Goal: Information Seeking & Learning: Learn about a topic

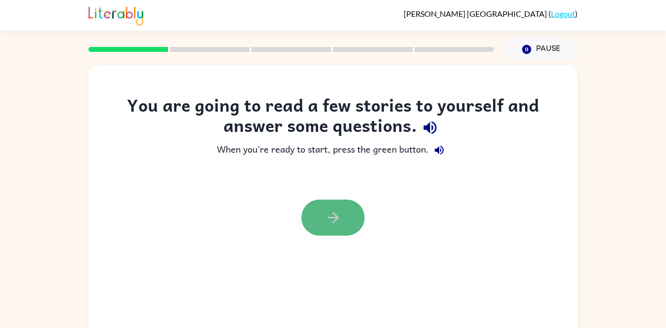
click at [332, 229] on button "button" at bounding box center [332, 218] width 63 height 36
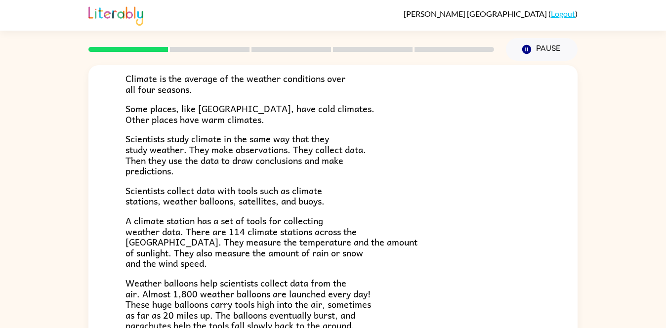
scroll to position [75, 0]
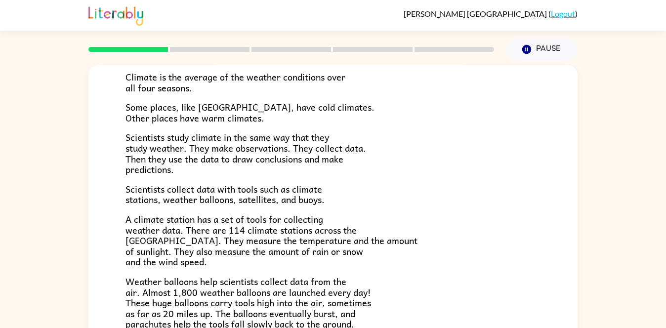
click at [333, 146] on span "Scientists study climate in the same way that they study weather. They make obs…" at bounding box center [245, 153] width 241 height 46
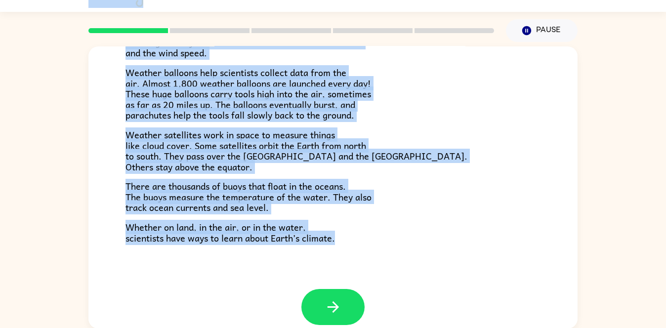
scroll to position [276, 0]
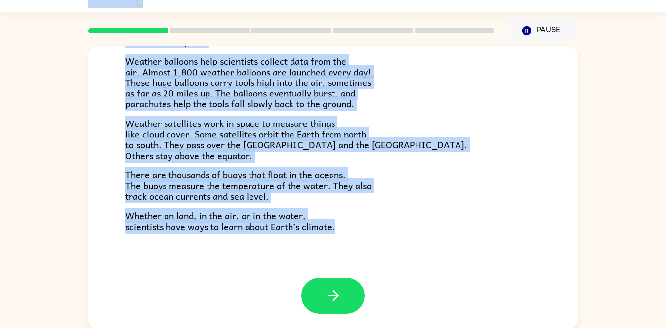
click at [258, 253] on div "Climate Climate is the average of the weather conditions over all four seasons.…" at bounding box center [332, 23] width 489 height 507
click at [338, 297] on icon "button" at bounding box center [332, 295] width 17 height 17
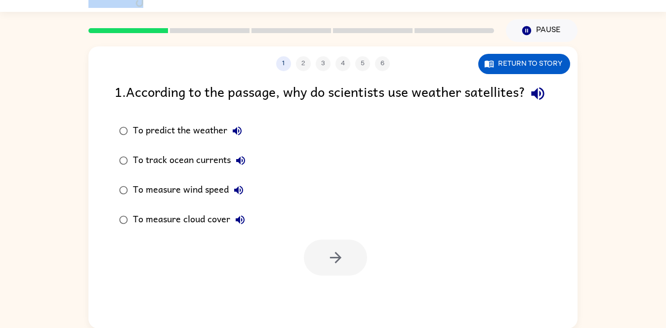
scroll to position [0, 0]
click at [293, 136] on div "To predict the weather To track ocean currents To measure wind speed To measure…" at bounding box center [346, 175] width 463 height 119
click at [239, 135] on icon "button" at bounding box center [237, 130] width 9 height 9
click at [236, 166] on icon "button" at bounding box center [241, 161] width 12 height 12
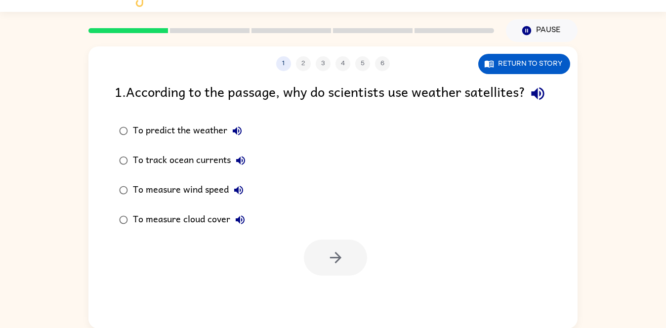
click at [529, 102] on icon "button" at bounding box center [537, 93] width 17 height 17
click at [300, 60] on div "1 2 3 4 5 6" at bounding box center [332, 63] width 489 height 15
click at [332, 266] on button "button" at bounding box center [335, 258] width 63 height 36
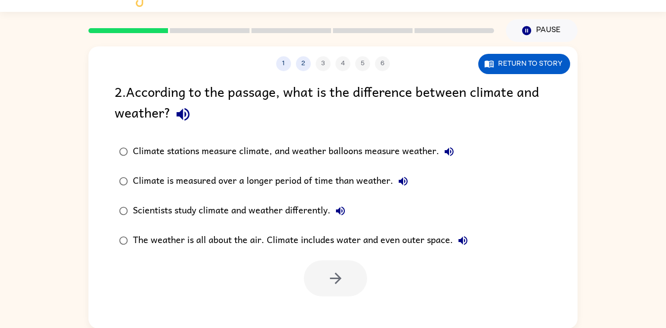
click at [183, 112] on icon "button" at bounding box center [182, 114] width 17 height 17
click at [180, 116] on icon "button" at bounding box center [182, 114] width 13 height 13
click at [448, 155] on icon "button" at bounding box center [449, 152] width 12 height 12
click at [406, 180] on icon "button" at bounding box center [403, 181] width 12 height 12
click at [341, 213] on icon "button" at bounding box center [340, 210] width 9 height 9
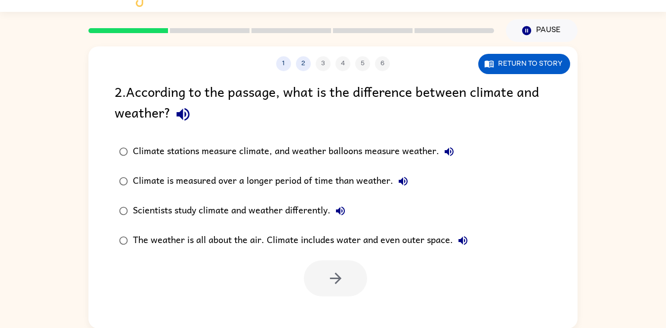
click at [463, 246] on icon "button" at bounding box center [463, 241] width 12 height 12
click at [448, 152] on icon "button" at bounding box center [449, 151] width 9 height 9
click at [186, 115] on icon "button" at bounding box center [182, 114] width 17 height 17
click at [403, 174] on button "Climate is measured over a longer period of time than weather." at bounding box center [403, 181] width 20 height 20
click at [471, 239] on button "The weather is all about the air. Climate includes water and even outer space." at bounding box center [463, 241] width 20 height 20
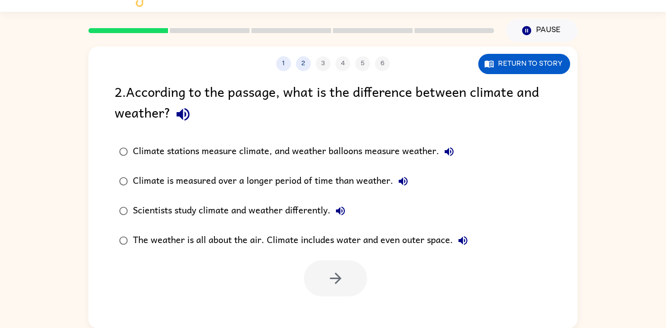
click at [175, 118] on icon "button" at bounding box center [182, 114] width 17 height 17
click at [456, 151] on button "Climate stations measure climate, and weather balloons measure weather." at bounding box center [449, 152] width 20 height 20
click at [341, 206] on icon "button" at bounding box center [340, 211] width 12 height 12
click at [403, 186] on icon "button" at bounding box center [403, 181] width 12 height 12
click at [457, 150] on button "Climate stations measure climate, and weather balloons measure weather." at bounding box center [449, 152] width 20 height 20
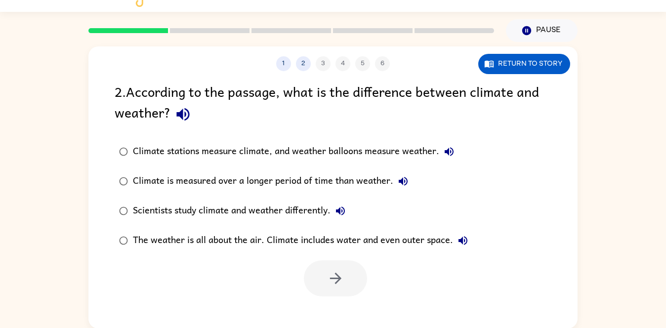
click at [467, 249] on div "The weather is all about the air. Climate includes water and even outer space." at bounding box center [303, 241] width 340 height 20
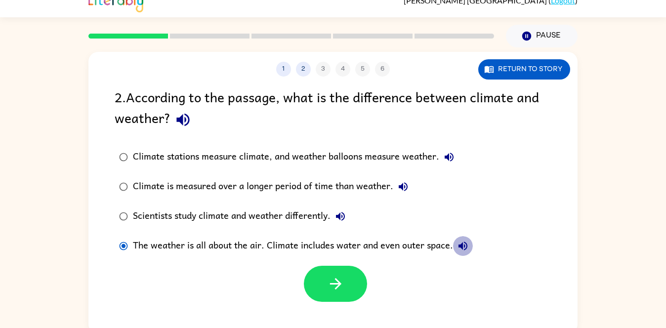
click at [464, 247] on icon "button" at bounding box center [463, 246] width 12 height 12
click at [345, 216] on icon "button" at bounding box center [340, 216] width 12 height 12
click at [408, 187] on button "Climate is measured over a longer period of time than weather." at bounding box center [403, 187] width 20 height 20
click at [180, 118] on icon "button" at bounding box center [182, 120] width 13 height 13
click at [463, 247] on icon "button" at bounding box center [463, 246] width 12 height 12
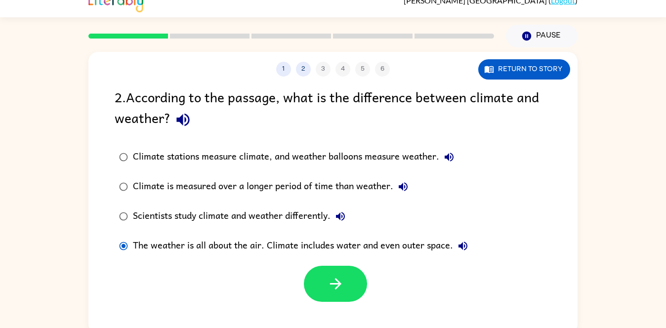
click at [455, 164] on div "Climate stations measure climate, and weather balloons measure weather." at bounding box center [296, 157] width 326 height 20
click at [456, 153] on button "Climate stations measure climate, and weather balloons measure weather." at bounding box center [449, 157] width 20 height 20
click at [400, 191] on icon "button" at bounding box center [403, 187] width 12 height 12
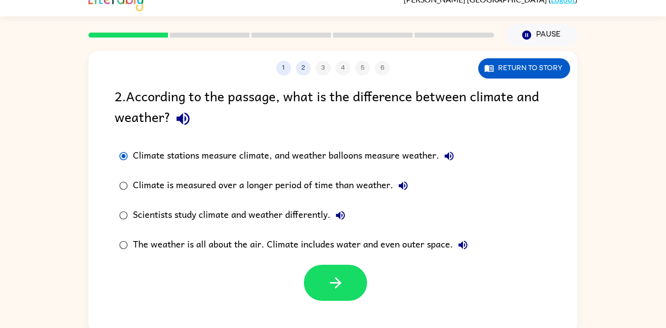
click at [471, 245] on button "The weather is all about the air. Climate includes water and even outer space." at bounding box center [463, 245] width 20 height 20
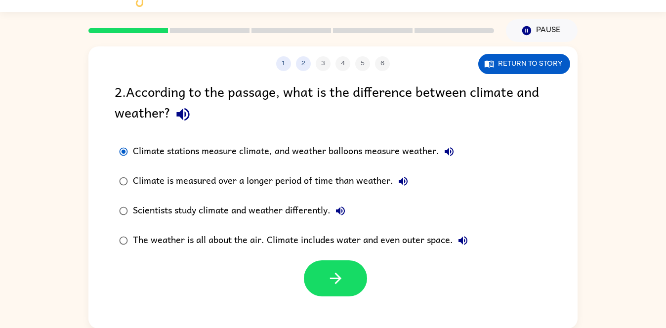
click at [459, 242] on icon "button" at bounding box center [463, 241] width 12 height 12
click at [346, 212] on icon "button" at bounding box center [340, 211] width 12 height 12
click at [405, 183] on icon "button" at bounding box center [403, 181] width 9 height 9
click at [451, 153] on icon "button" at bounding box center [449, 152] width 12 height 12
click at [455, 153] on button "Climate stations measure climate, and weather balloons measure weather." at bounding box center [449, 152] width 20 height 20
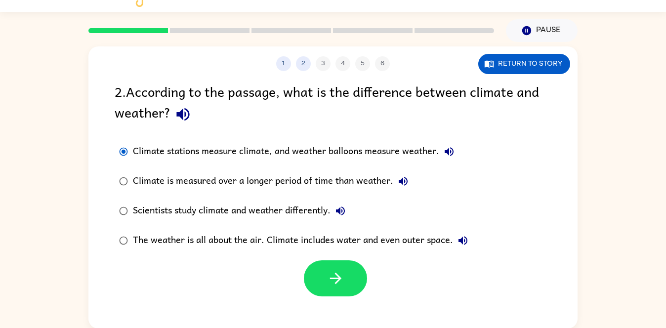
click at [404, 185] on icon "button" at bounding box center [403, 181] width 9 height 9
click at [342, 214] on icon "button" at bounding box center [340, 211] width 12 height 12
click at [459, 244] on icon "button" at bounding box center [463, 241] width 12 height 12
click at [176, 117] on icon "button" at bounding box center [182, 114] width 17 height 17
click at [346, 206] on icon "button" at bounding box center [340, 211] width 12 height 12
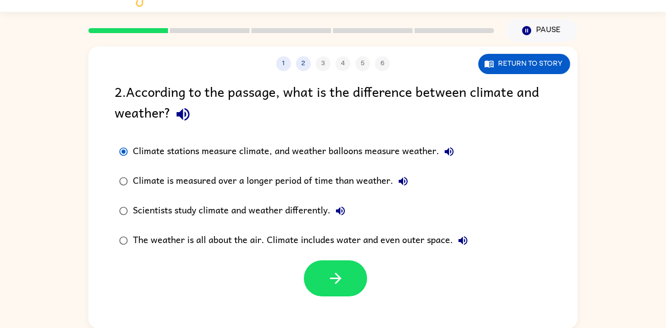
click at [468, 248] on button "The weather is all about the air. Climate includes water and even outer space." at bounding box center [463, 241] width 20 height 20
click at [343, 214] on icon "button" at bounding box center [340, 210] width 9 height 9
click at [410, 181] on button "Climate is measured over a longer period of time than weather." at bounding box center [403, 181] width 20 height 20
click at [453, 152] on icon "button" at bounding box center [449, 151] width 9 height 9
click at [179, 114] on icon "button" at bounding box center [182, 114] width 13 height 13
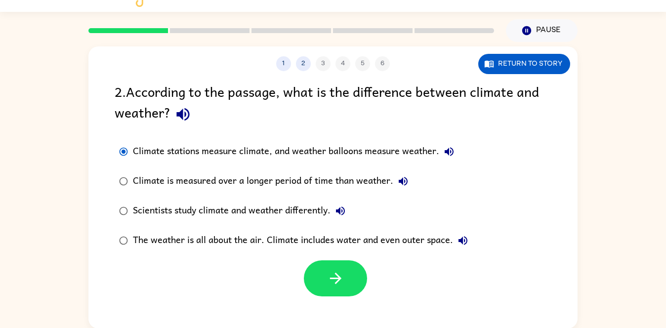
click at [472, 238] on button "The weather is all about the air. Climate includes water and even outer space." at bounding box center [463, 241] width 20 height 20
click at [348, 226] on label "The weather is all about the air. Climate includes water and even outer space." at bounding box center [293, 241] width 368 height 30
click at [344, 210] on icon "button" at bounding box center [340, 211] width 12 height 12
click at [403, 181] on icon "button" at bounding box center [403, 181] width 12 height 12
click at [448, 159] on button "Climate stations measure climate, and weather balloons measure weather." at bounding box center [449, 152] width 20 height 20
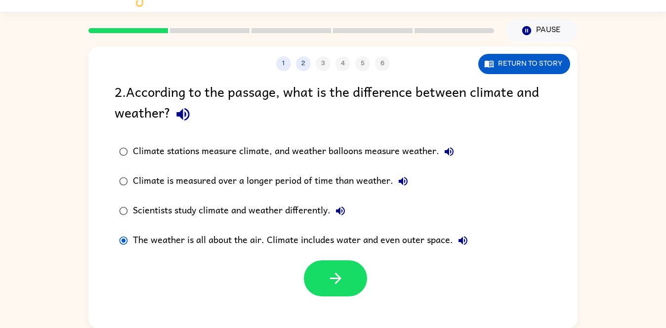
click at [187, 125] on button "button" at bounding box center [182, 114] width 25 height 25
click at [467, 248] on button "The weather is all about the air. Climate includes water and even outer space." at bounding box center [463, 241] width 20 height 20
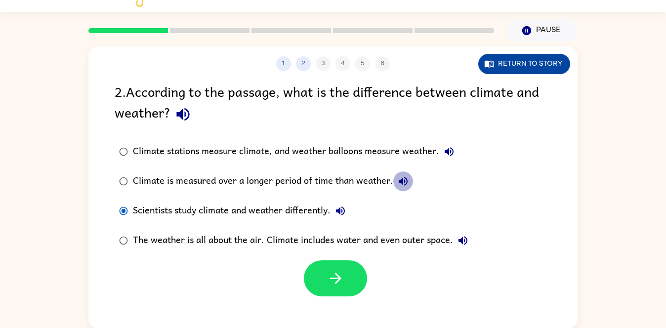
click at [525, 67] on button "Return to story" at bounding box center [524, 64] width 92 height 20
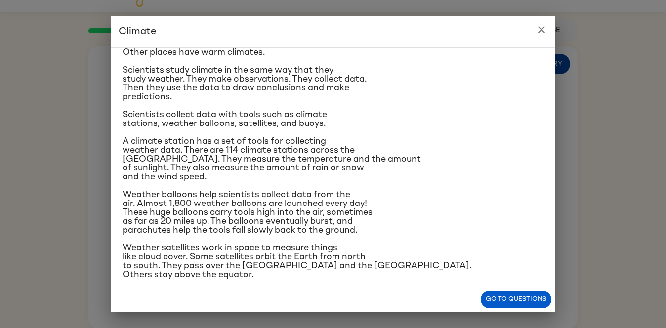
scroll to position [68, 0]
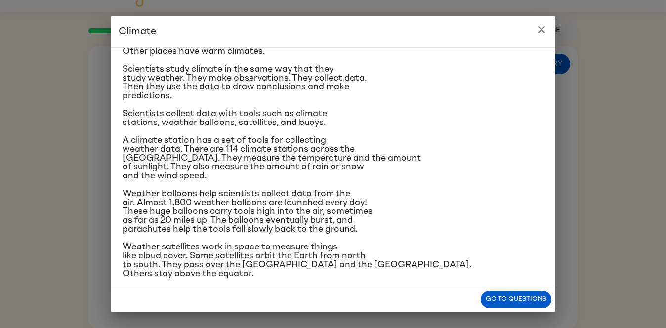
click at [541, 38] on button "close" at bounding box center [541, 30] width 20 height 20
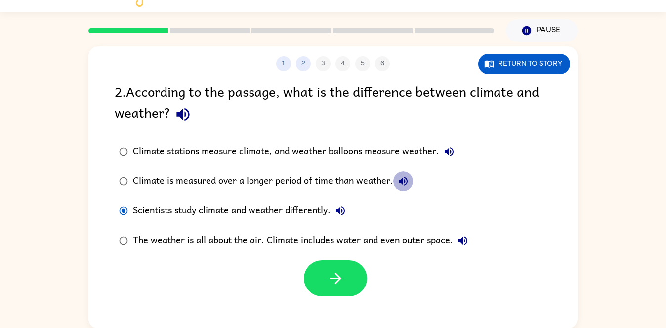
click at [410, 148] on div "Climate stations measure climate, and weather balloons measure weather." at bounding box center [296, 152] width 326 height 20
click at [350, 279] on button "button" at bounding box center [335, 278] width 63 height 36
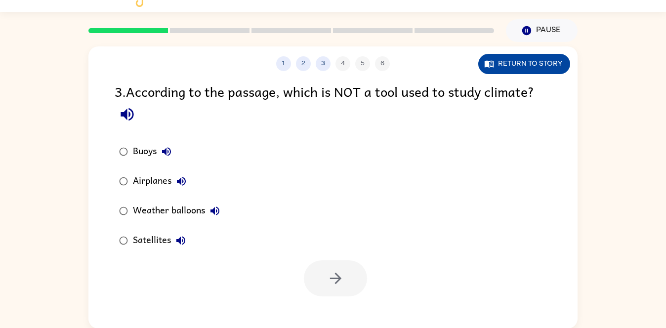
click at [544, 60] on button "Return to story" at bounding box center [524, 64] width 92 height 20
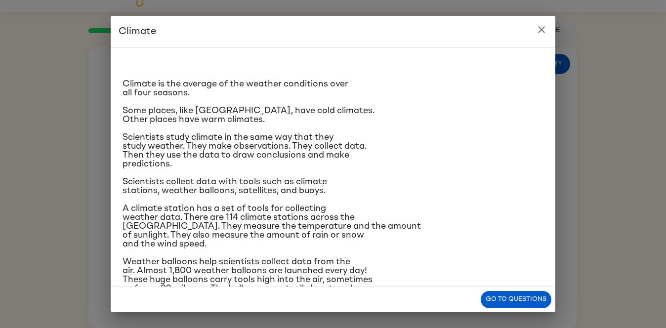
click at [551, 31] on button "close" at bounding box center [541, 30] width 20 height 20
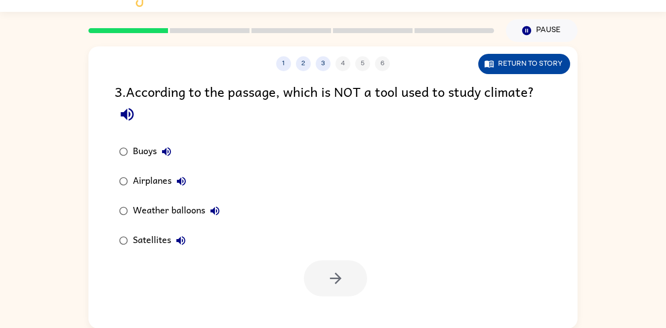
click at [549, 69] on button "Return to story" at bounding box center [524, 64] width 92 height 20
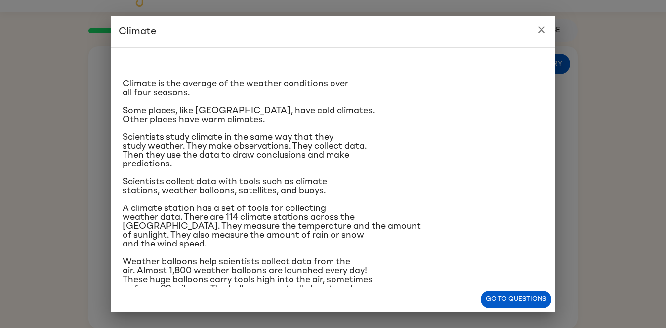
click at [547, 35] on button "close" at bounding box center [541, 30] width 20 height 20
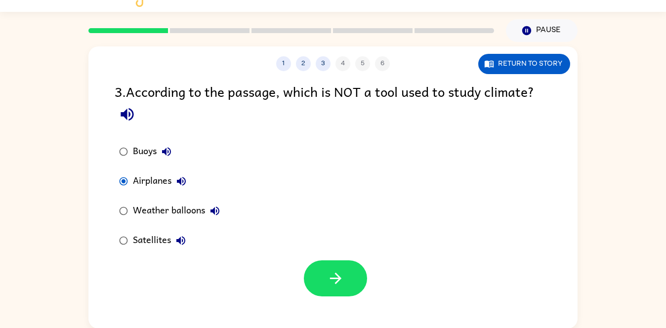
click at [182, 181] on icon "button" at bounding box center [181, 181] width 12 height 12
click at [129, 117] on icon "button" at bounding box center [127, 114] width 17 height 17
click at [536, 71] on button "Return to story" at bounding box center [524, 64] width 92 height 20
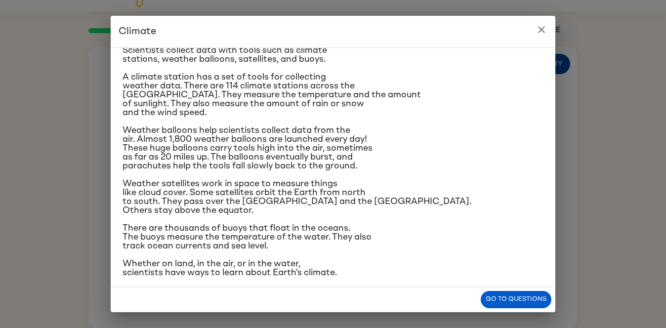
scroll to position [141, 0]
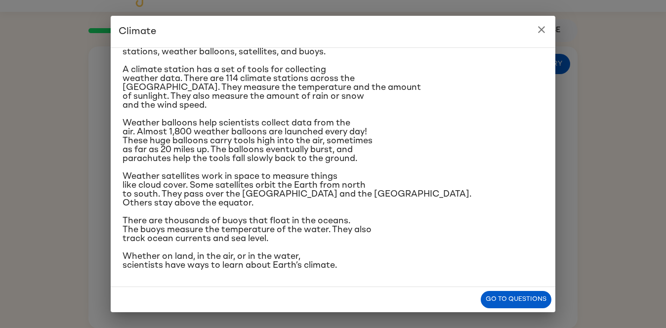
click at [561, 33] on div "Climate Climate is the average of the weather conditions over all four seasons.…" at bounding box center [333, 164] width 666 height 328
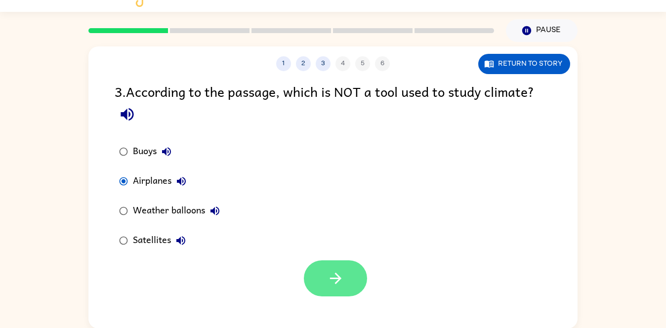
click at [346, 276] on button "button" at bounding box center [335, 278] width 63 height 36
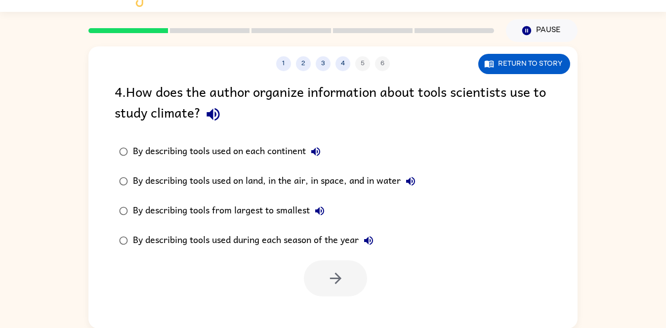
click at [325, 146] on div "By describing tools used on each continent" at bounding box center [229, 152] width 193 height 20
click at [320, 151] on icon "button" at bounding box center [316, 152] width 12 height 12
click at [316, 155] on icon "button" at bounding box center [316, 152] width 12 height 12
click at [415, 187] on icon "button" at bounding box center [411, 181] width 12 height 12
click at [320, 150] on icon "button" at bounding box center [316, 152] width 12 height 12
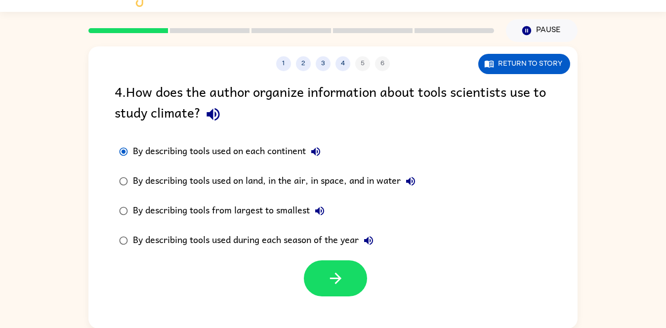
click at [415, 182] on icon "button" at bounding box center [410, 181] width 9 height 9
click at [302, 169] on label "By describing tools used on land, in the air, in space, and in water" at bounding box center [267, 181] width 316 height 30
click at [340, 193] on label "By describing tools used on land, in the air, in space, and in water" at bounding box center [267, 181] width 316 height 30
click at [301, 217] on div "By describing tools from largest to smallest" at bounding box center [231, 211] width 197 height 20
click at [300, 185] on div "By describing tools used on land, in the air, in space, and in water" at bounding box center [276, 181] width 287 height 20
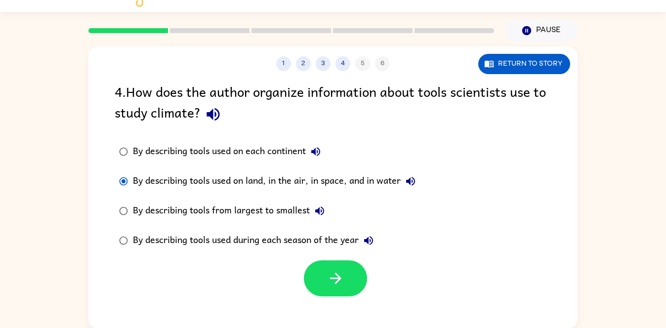
click at [292, 157] on div "By describing tools used on each continent" at bounding box center [229, 152] width 193 height 20
click at [282, 207] on div "By describing tools from largest to smallest" at bounding box center [231, 211] width 197 height 20
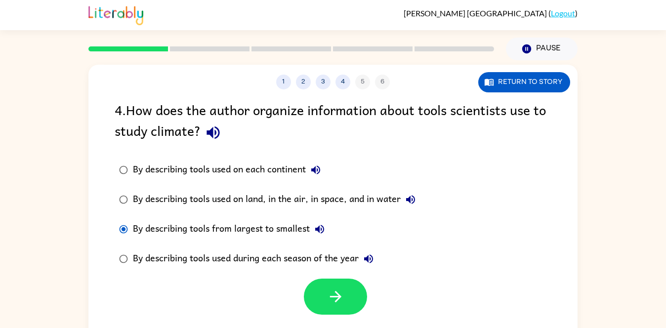
click at [306, 199] on div "By describing tools used on land, in the air, in space, and in water" at bounding box center [276, 200] width 287 height 20
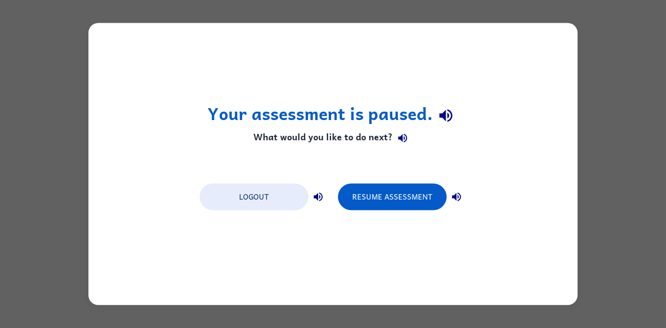
scroll to position [0, 0]
click at [410, 197] on button "Resume Assessment" at bounding box center [392, 197] width 109 height 27
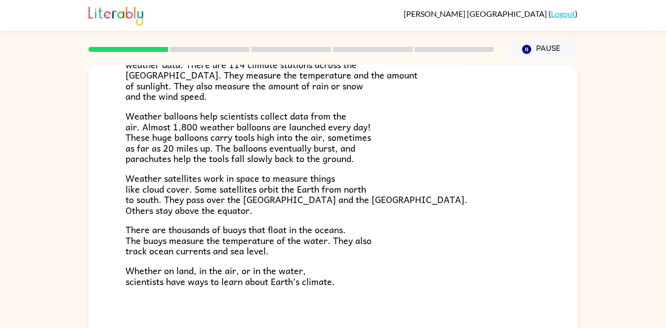
scroll to position [276, 0]
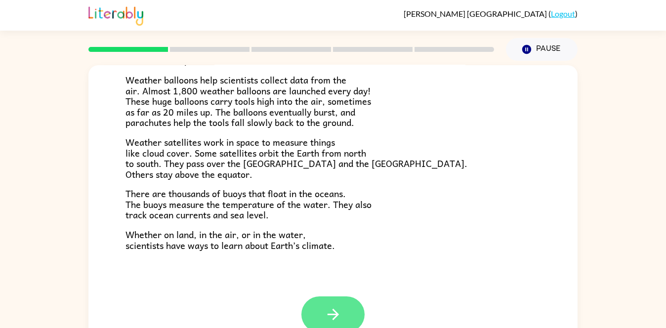
click at [340, 298] on button "button" at bounding box center [332, 314] width 63 height 36
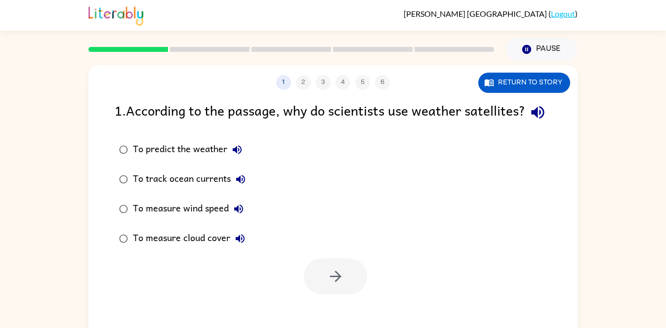
click at [232, 160] on button "To predict the weather" at bounding box center [237, 150] width 20 height 20
click at [230, 160] on button "To predict the weather" at bounding box center [237, 150] width 20 height 20
click at [337, 285] on icon "button" at bounding box center [335, 276] width 17 height 17
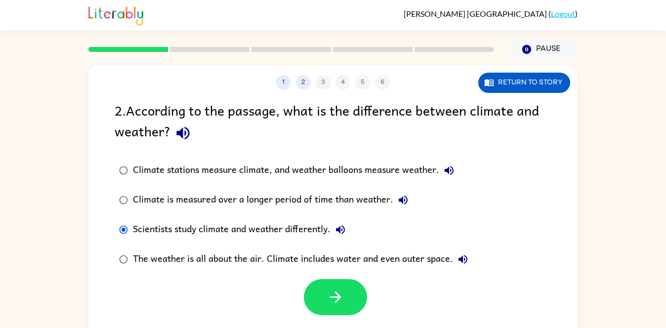
click at [179, 195] on div "Climate is measured over a longer period of time than weather." at bounding box center [273, 200] width 280 height 20
click at [206, 176] on div "Climate stations measure climate, and weather balloons measure weather." at bounding box center [296, 171] width 326 height 20
click at [319, 300] on button "button" at bounding box center [335, 297] width 63 height 36
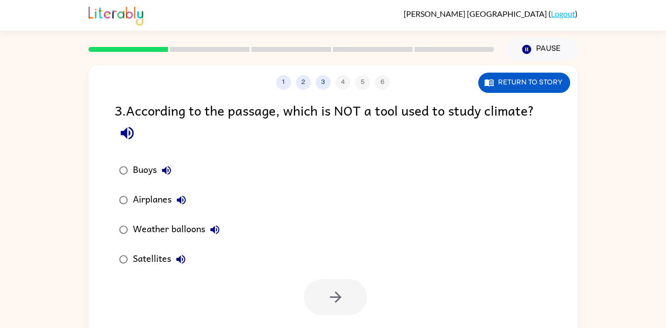
click at [140, 204] on div "Airplanes" at bounding box center [162, 200] width 58 height 20
click at [347, 314] on button "button" at bounding box center [335, 297] width 63 height 36
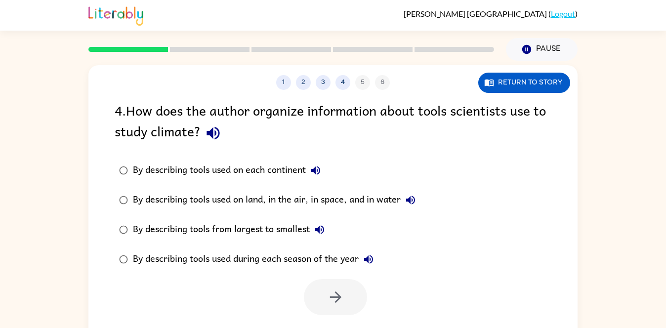
click at [350, 203] on div "By describing tools used on land, in the air, in space, and in water" at bounding box center [276, 200] width 287 height 20
click at [335, 303] on icon "button" at bounding box center [335, 296] width 17 height 17
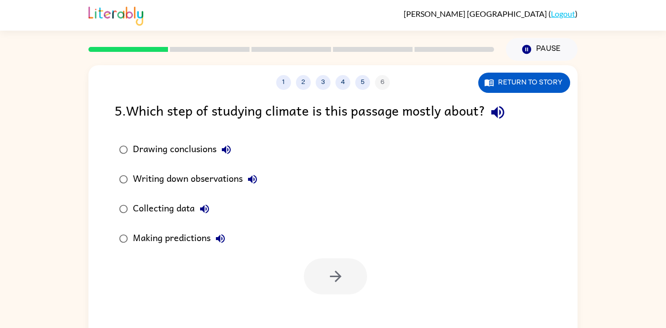
click at [173, 211] on div "Collecting data" at bounding box center [173, 209] width 81 height 20
click at [347, 284] on button "button" at bounding box center [335, 276] width 63 height 36
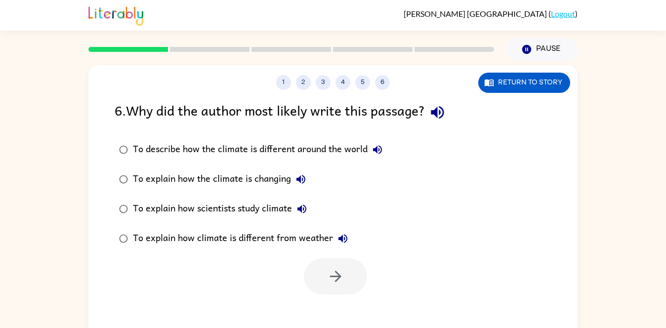
click at [378, 150] on icon "button" at bounding box center [377, 150] width 12 height 12
click at [527, 89] on button "Return to story" at bounding box center [524, 83] width 92 height 20
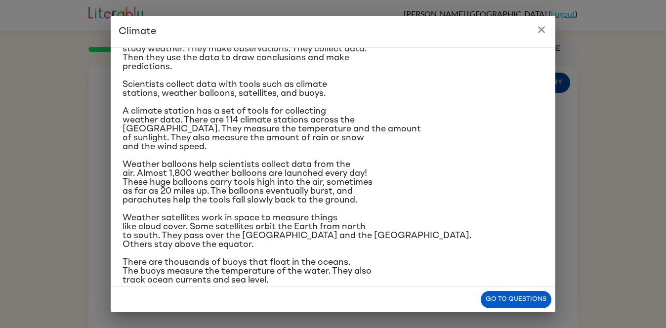
scroll to position [141, 0]
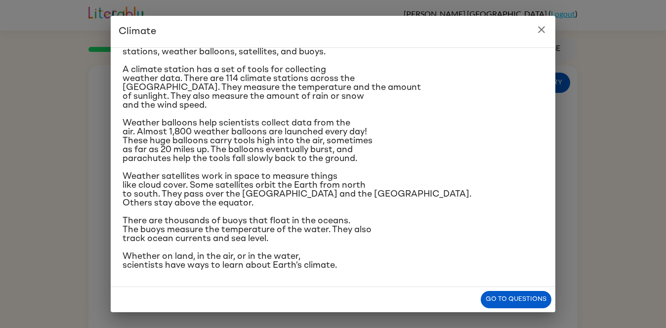
click at [550, 36] on h2 "Climate" at bounding box center [333, 32] width 445 height 32
click at [538, 30] on icon "close" at bounding box center [541, 30] width 12 height 12
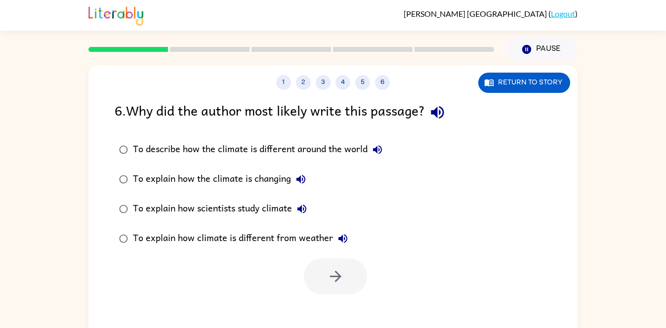
click at [359, 147] on div "To describe how the climate is different around the world" at bounding box center [260, 150] width 254 height 20
click at [339, 270] on icon "button" at bounding box center [335, 276] width 17 height 17
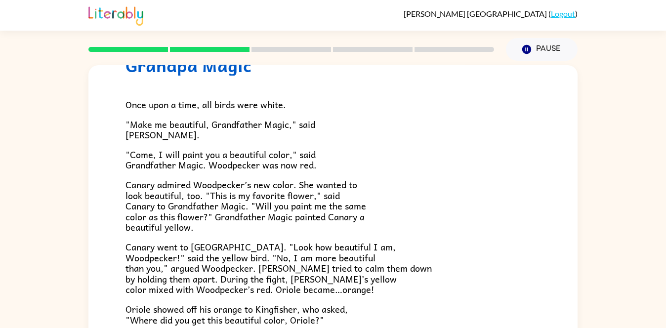
scroll to position [48, 0]
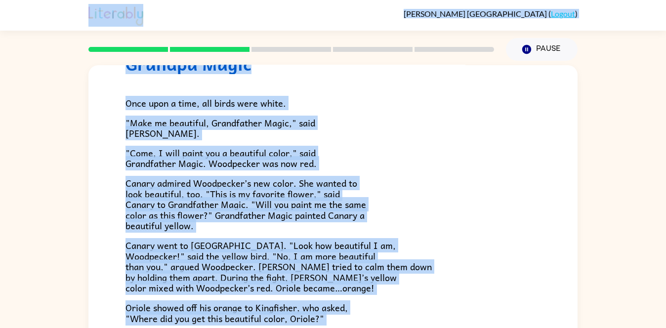
click at [377, 139] on div "Once upon a time, all birds were white. "Make me beautiful, Grandfather Magic,"…" at bounding box center [332, 265] width 415 height 383
click at [354, 171] on div "Once upon a time, all birds were white. "Make me beautiful, Grandfather Magic,"…" at bounding box center [332, 265] width 415 height 383
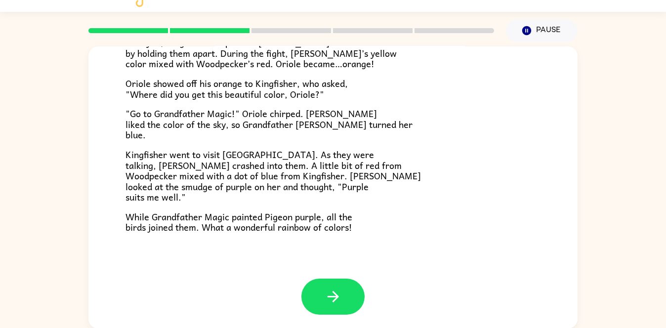
scroll to position [254, 0]
click at [315, 313] on div at bounding box center [332, 296] width 63 height 36
click at [330, 304] on icon "button" at bounding box center [332, 295] width 17 height 17
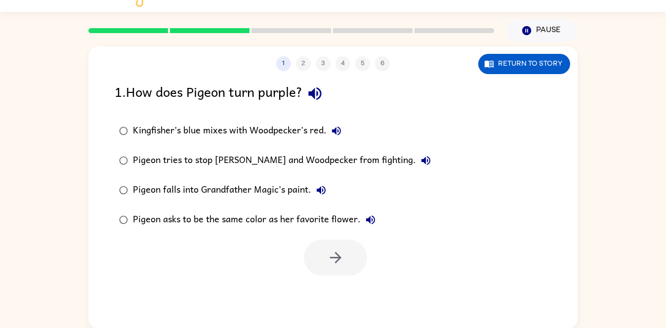
click at [320, 121] on div "Kingfisher’s blue mixes with Woodpecker’s red." at bounding box center [239, 131] width 213 height 20
click at [333, 255] on icon "button" at bounding box center [335, 257] width 17 height 17
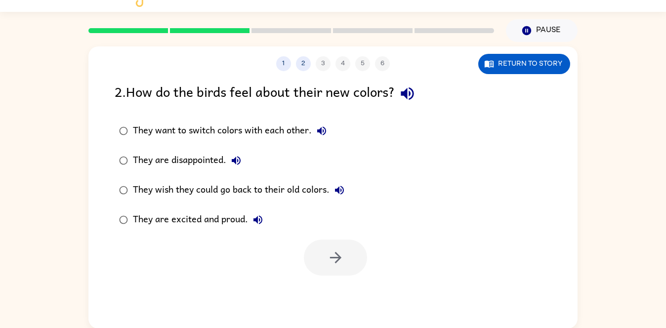
click at [249, 220] on button "They are excited and proud." at bounding box center [258, 220] width 20 height 20
click at [335, 259] on icon "button" at bounding box center [335, 257] width 17 height 17
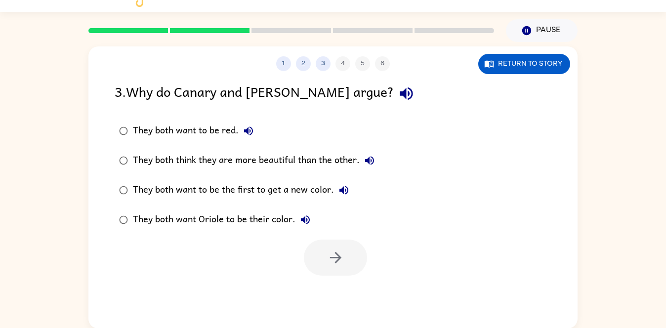
click at [334, 171] on label "They both think they are more beautiful than the other." at bounding box center [246, 161] width 275 height 30
click at [338, 272] on button "button" at bounding box center [335, 258] width 63 height 36
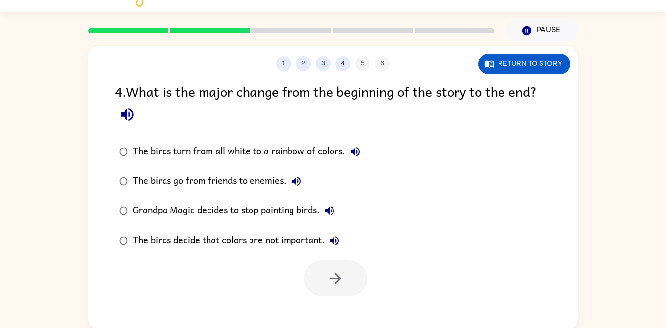
click at [331, 150] on div "The birds turn from all white to a rainbow of colors." at bounding box center [249, 152] width 232 height 20
click at [347, 273] on button "button" at bounding box center [335, 278] width 63 height 36
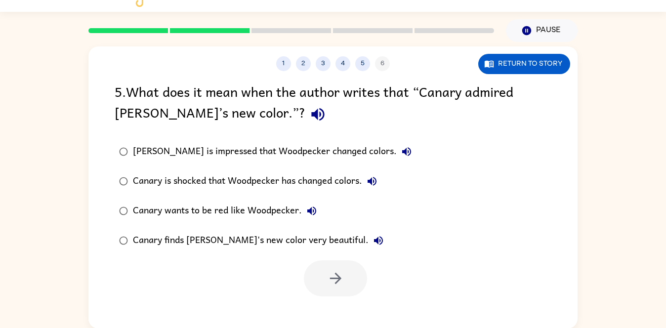
click at [297, 252] on label "Canary finds [PERSON_NAME]'s new color very beautiful." at bounding box center [265, 241] width 312 height 30
click at [347, 287] on button "button" at bounding box center [335, 278] width 63 height 36
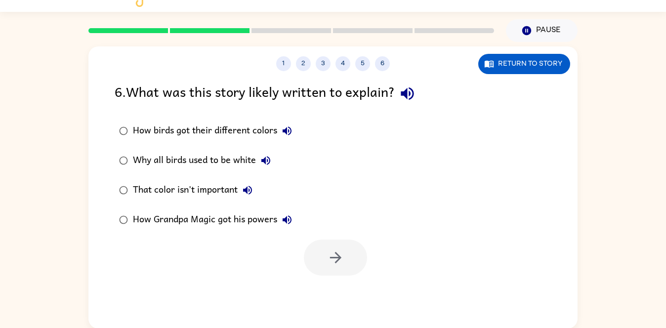
click at [248, 133] on div "How birds got their different colors" at bounding box center [215, 131] width 164 height 20
click at [336, 272] on button "button" at bounding box center [335, 258] width 63 height 36
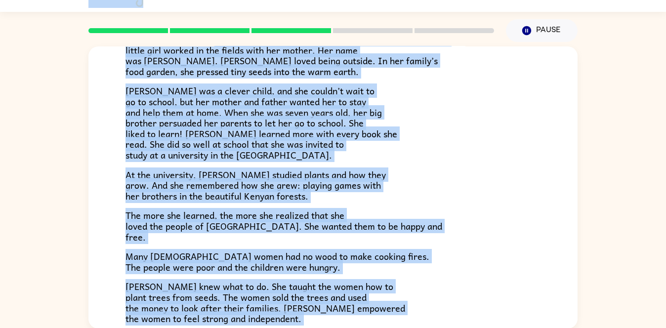
scroll to position [91, 0]
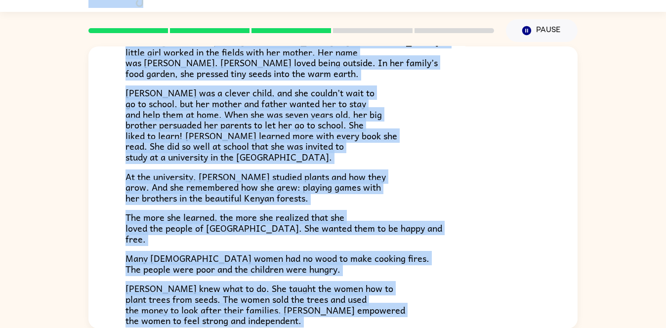
click at [338, 260] on span "Many [DEMOGRAPHIC_DATA] women had no wood to make cooking fires. The people wer…" at bounding box center [277, 263] width 304 height 25
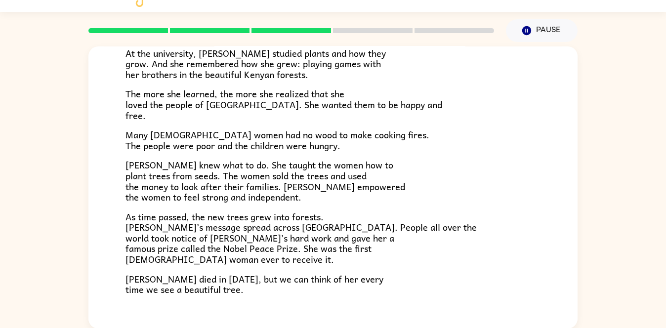
scroll to position [216, 0]
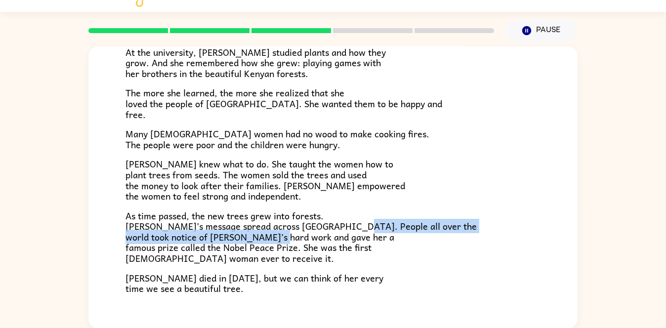
click at [379, 183] on p "[PERSON_NAME] knew what to do. She taught the women how to plant trees from see…" at bounding box center [332, 180] width 415 height 42
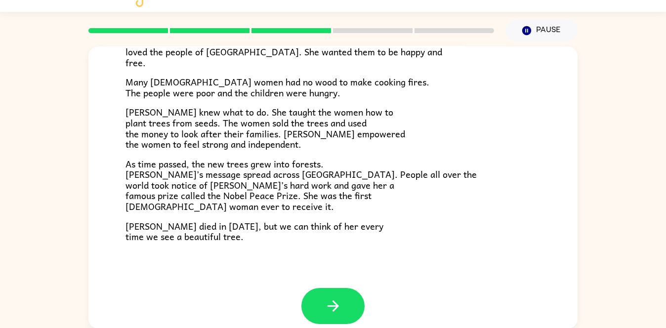
scroll to position [263, 0]
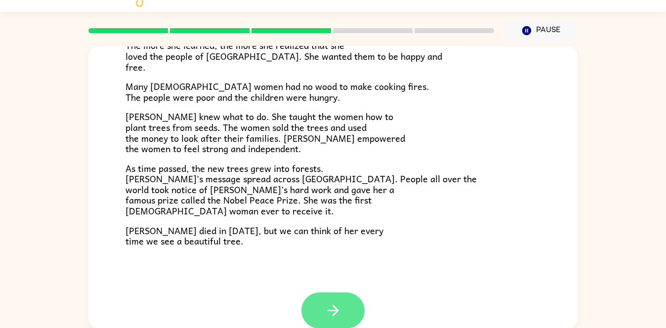
click at [323, 296] on button "button" at bounding box center [332, 310] width 63 height 36
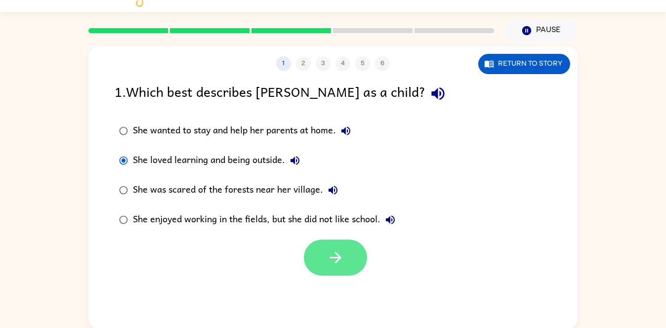
click at [319, 261] on button "button" at bounding box center [335, 258] width 63 height 36
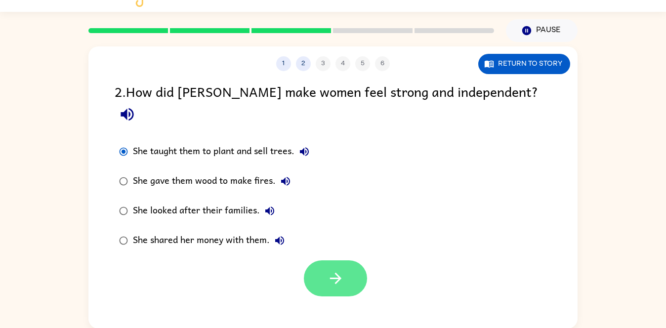
click at [310, 265] on button "button" at bounding box center [335, 278] width 63 height 36
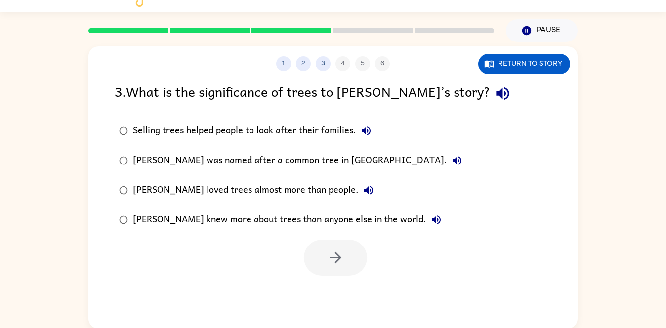
click at [313, 69] on div "1 2 3 4 5 6" at bounding box center [332, 63] width 489 height 15
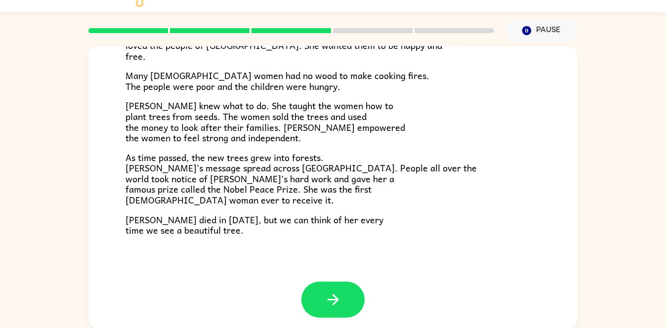
scroll to position [278, 0]
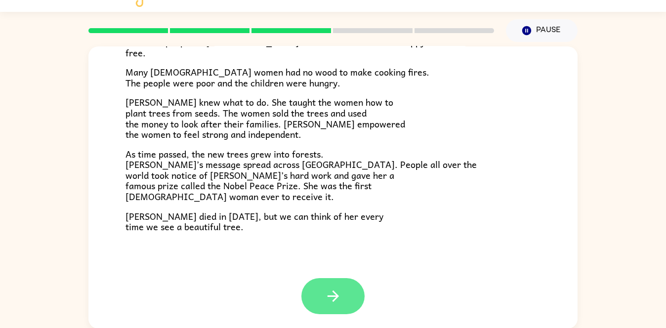
click at [338, 293] on icon "button" at bounding box center [332, 295] width 17 height 17
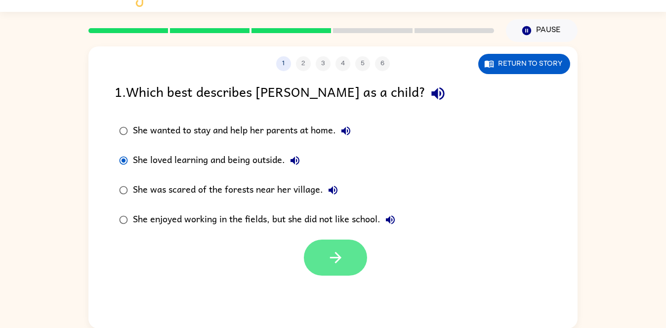
click at [341, 252] on icon "button" at bounding box center [335, 257] width 17 height 17
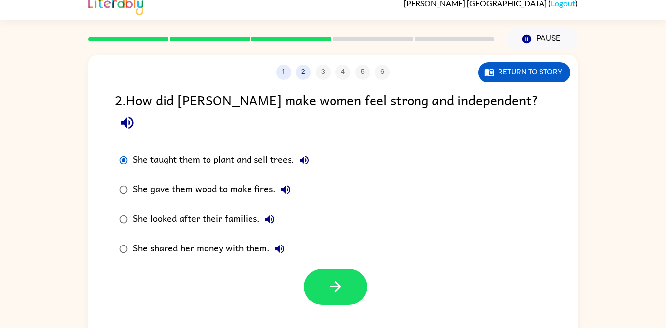
scroll to position [9, 0]
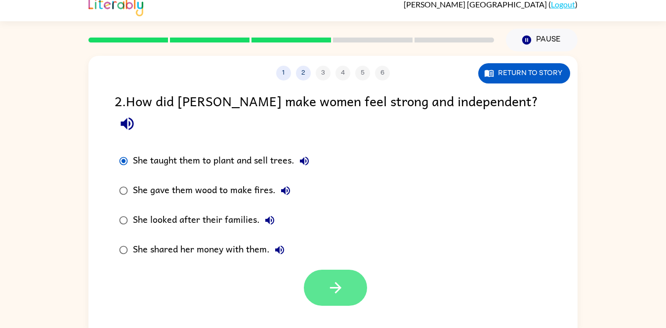
click at [334, 282] on button "button" at bounding box center [335, 288] width 63 height 36
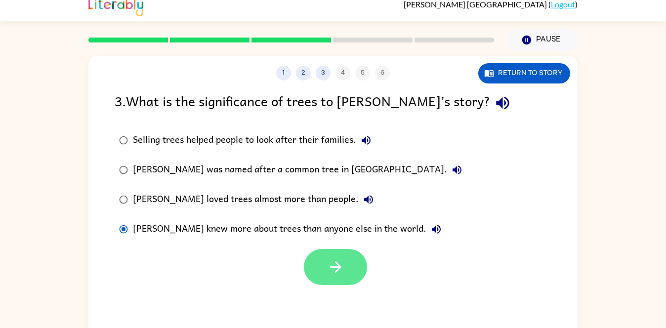
click at [337, 267] on icon "button" at bounding box center [334, 266] width 11 height 11
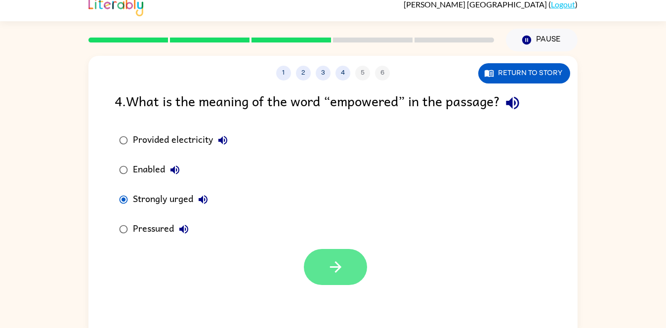
click at [332, 256] on button "button" at bounding box center [335, 267] width 63 height 36
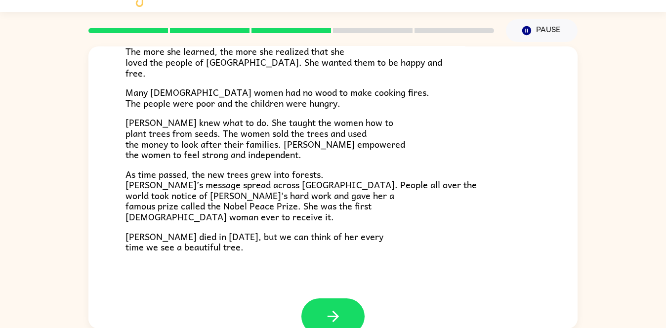
scroll to position [278, 0]
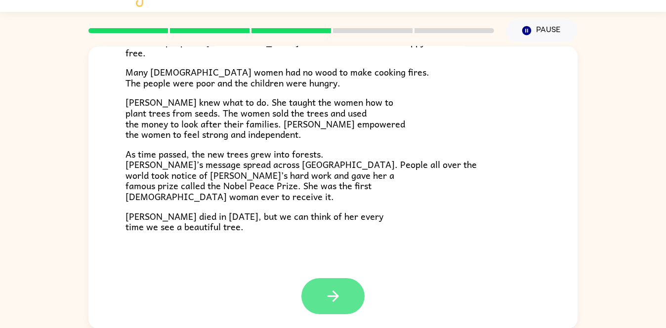
click at [330, 301] on icon "button" at bounding box center [332, 295] width 17 height 17
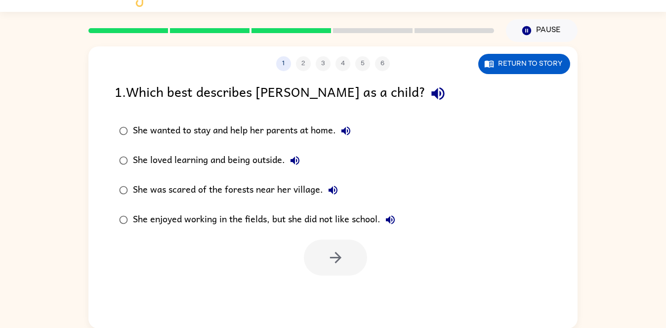
scroll to position [0, 0]
click at [366, 258] on button "button" at bounding box center [335, 258] width 63 height 36
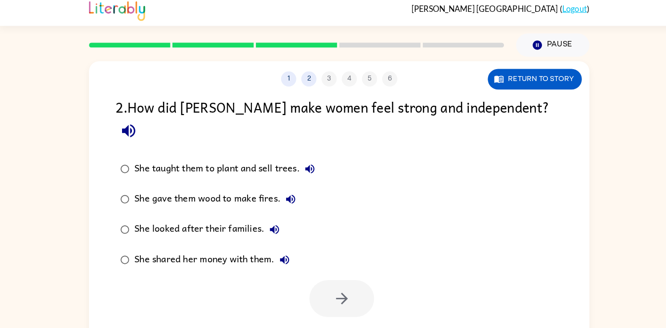
scroll to position [1, 0]
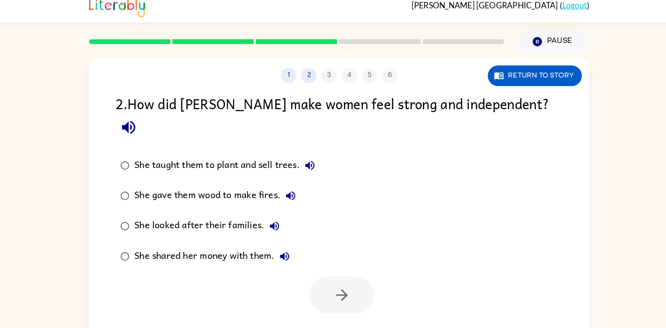
click at [28, 28] on div "Robert Newport ( Logout )" at bounding box center [333, 14] width 666 height 31
click at [26, 24] on div "Robert Newport ( Logout )" at bounding box center [333, 14] width 666 height 31
click at [22, 21] on div "Robert Newport ( Logout )" at bounding box center [333, 14] width 666 height 31
click at [12, 19] on div "Robert Newport ( Logout )" at bounding box center [333, 14] width 666 height 31
click at [12, 18] on div "Robert Newport ( Logout )" at bounding box center [333, 14] width 666 height 31
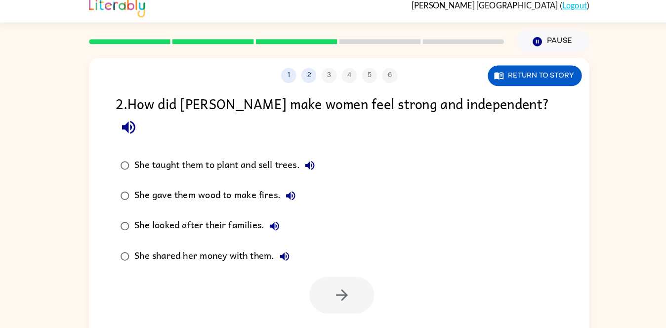
click at [12, 15] on div "Robert Newport ( Logout )" at bounding box center [333, 14] width 666 height 31
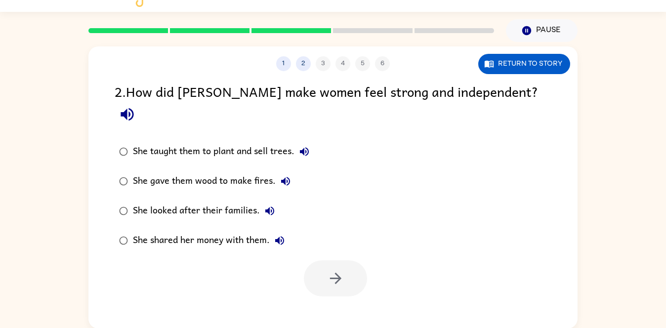
scroll to position [0, 0]
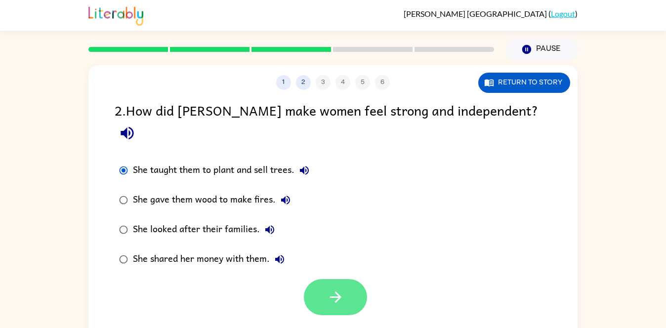
click at [321, 279] on button "button" at bounding box center [335, 297] width 63 height 36
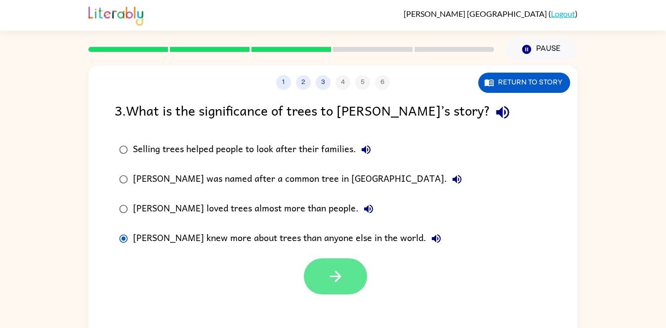
click at [330, 292] on button "button" at bounding box center [335, 276] width 63 height 36
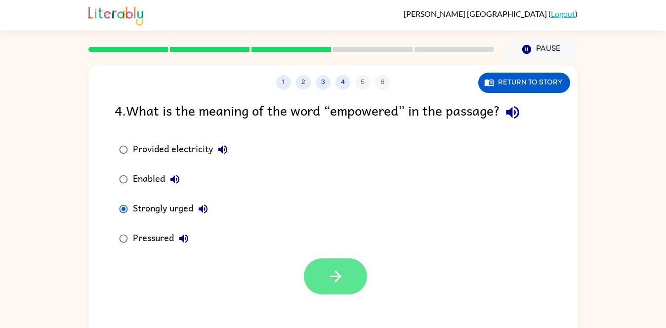
click at [318, 279] on button "button" at bounding box center [335, 276] width 63 height 36
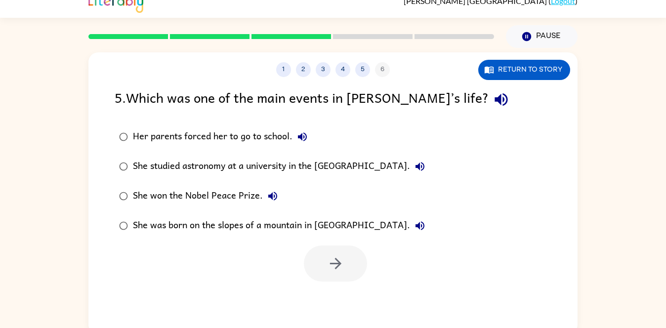
scroll to position [10, 0]
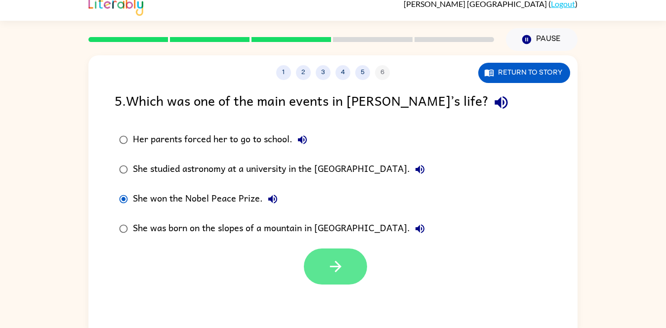
click at [329, 270] on icon "button" at bounding box center [335, 266] width 17 height 17
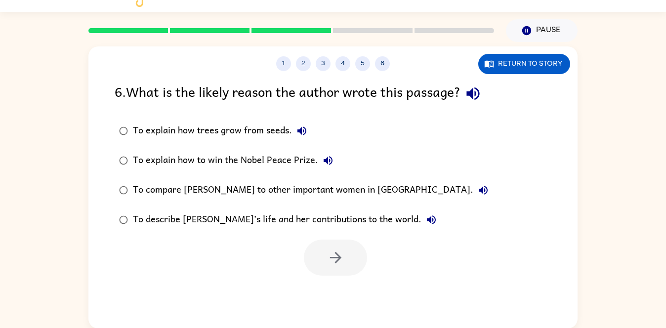
scroll to position [0, 0]
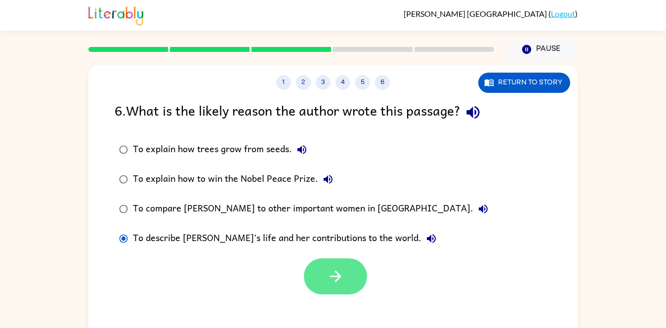
click at [325, 283] on button "button" at bounding box center [335, 276] width 63 height 36
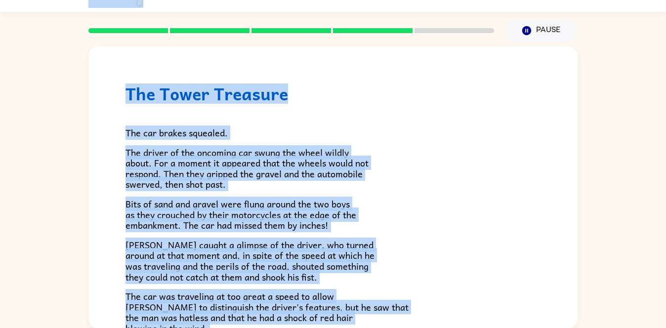
click at [0, 182] on div "The Tower Treasure The car brakes squealed. The driver of the oncoming car swun…" at bounding box center [333, 185] width 666 height 286
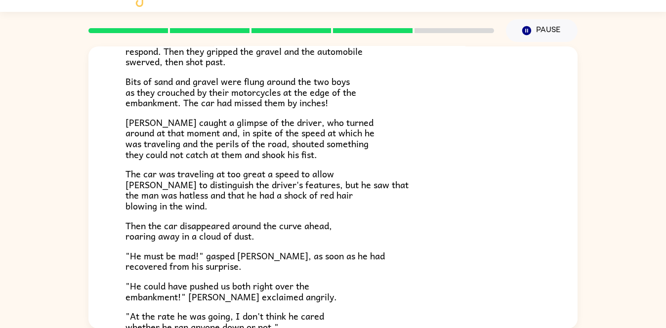
scroll to position [123, 0]
click at [420, 137] on p "Frank caught a glimpse of the driver, who turned around at that moment and, in …" at bounding box center [332, 138] width 415 height 42
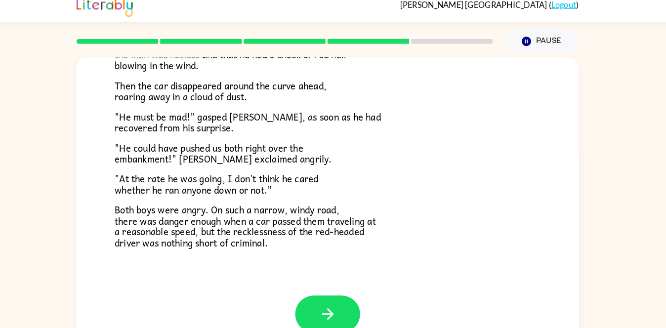
scroll to position [19, 0]
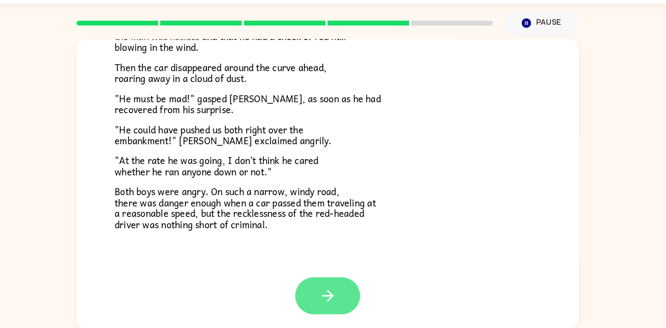
click at [338, 292] on icon "button" at bounding box center [332, 295] width 17 height 17
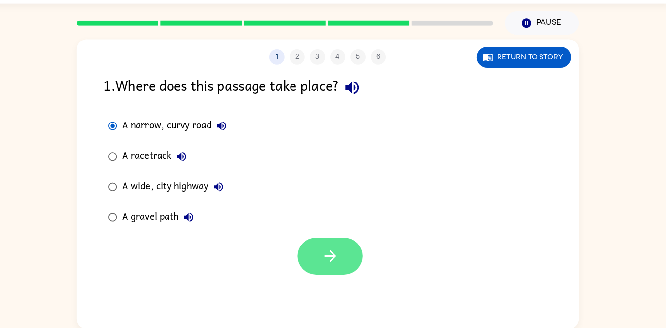
click at [306, 261] on button "button" at bounding box center [335, 258] width 63 height 36
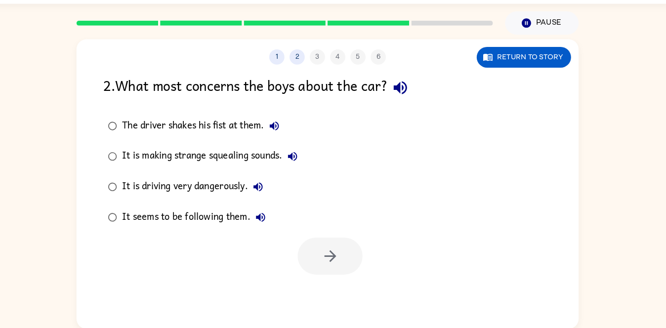
click at [322, 253] on div at bounding box center [335, 258] width 63 height 36
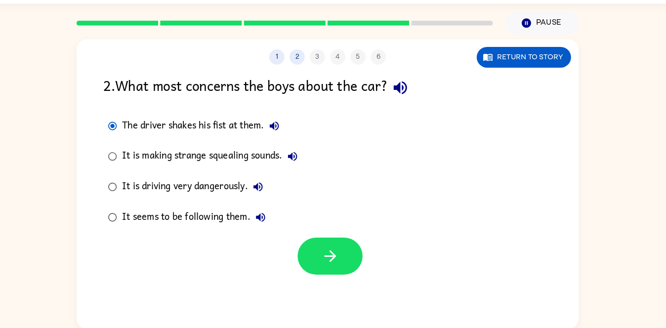
click at [121, 172] on label "It is making strange squealing sounds." at bounding box center [211, 161] width 204 height 30
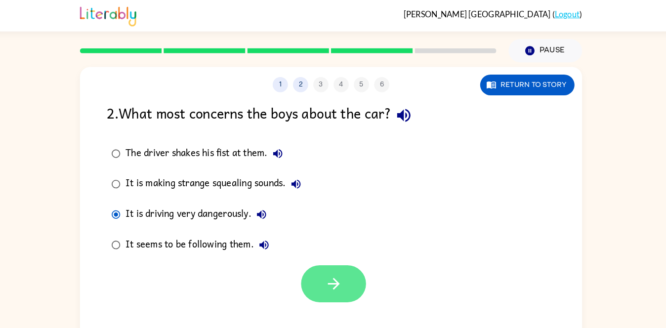
click at [323, 272] on button "button" at bounding box center [335, 276] width 63 height 36
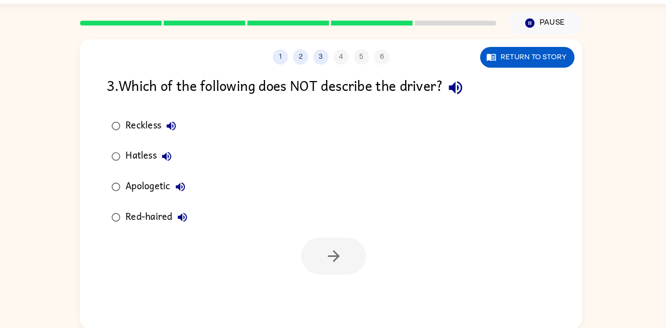
scroll to position [19, 0]
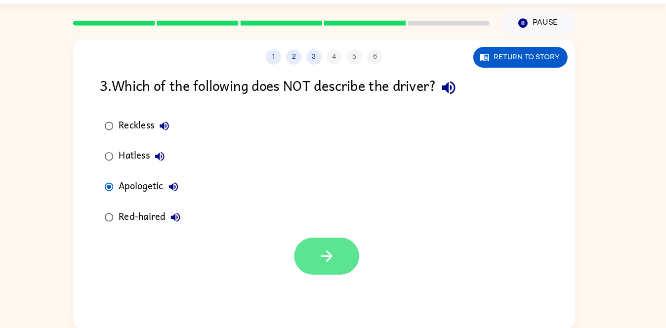
click at [328, 264] on icon "button" at bounding box center [335, 257] width 17 height 17
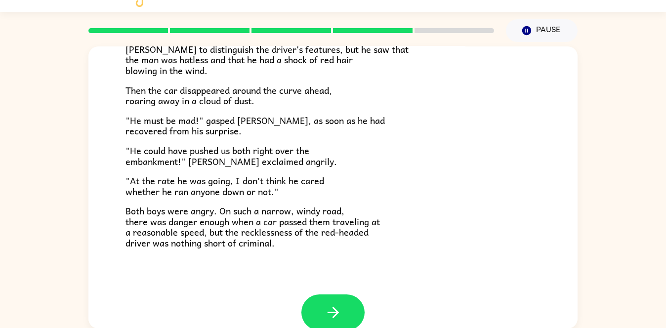
scroll to position [274, 0]
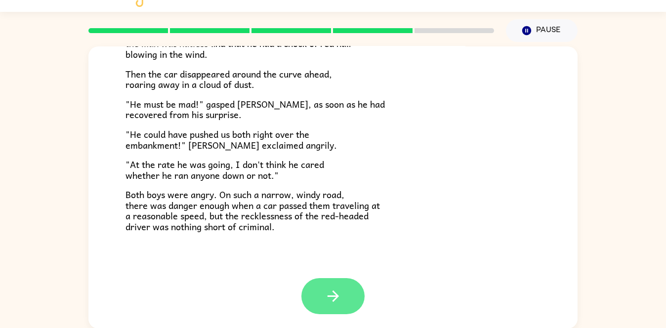
click at [325, 303] on icon "button" at bounding box center [332, 295] width 17 height 17
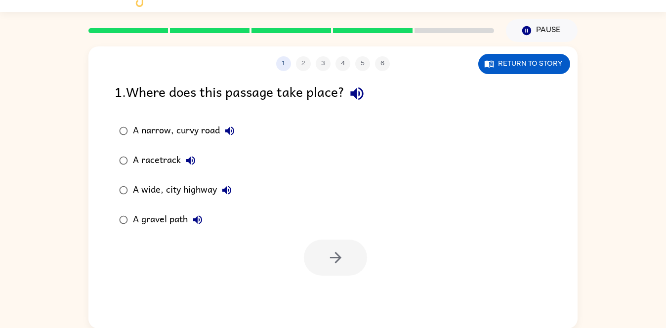
scroll to position [0, 0]
click at [337, 263] on icon "button" at bounding box center [335, 257] width 17 height 17
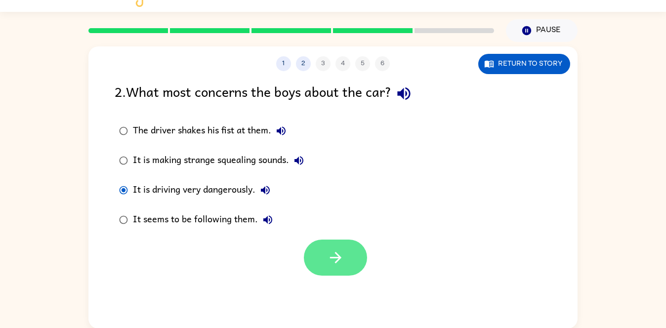
click at [339, 256] on icon "button" at bounding box center [334, 257] width 11 height 11
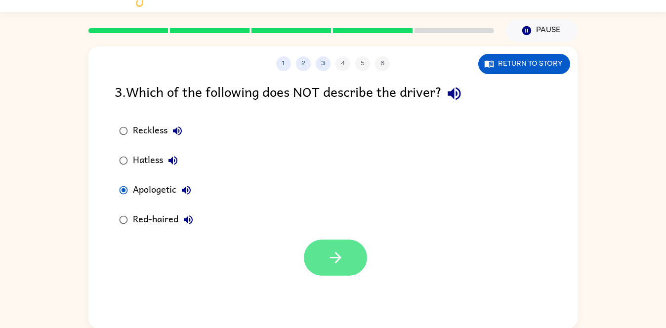
click at [342, 261] on icon "button" at bounding box center [335, 257] width 17 height 17
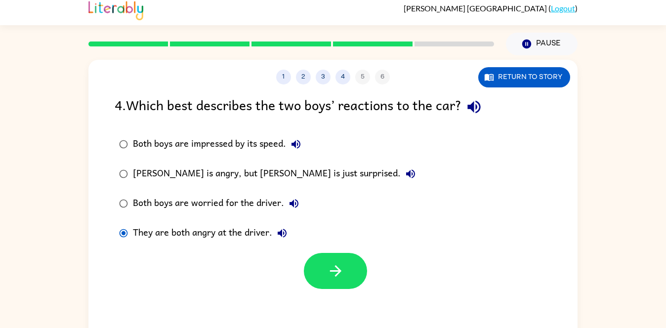
scroll to position [4, 0]
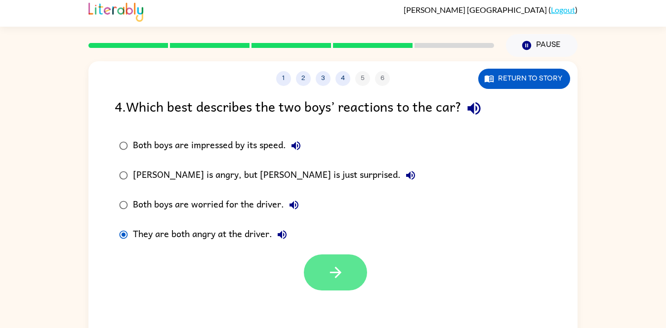
click at [324, 262] on button "button" at bounding box center [335, 272] width 63 height 36
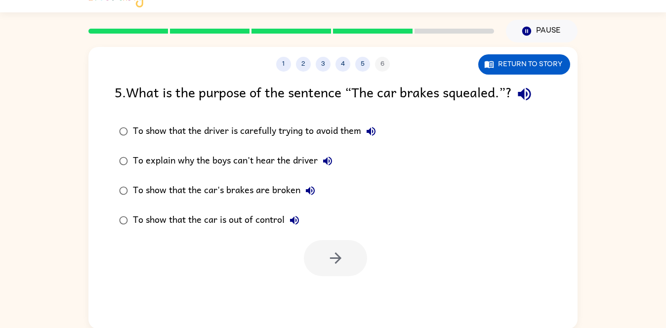
scroll to position [19, 0]
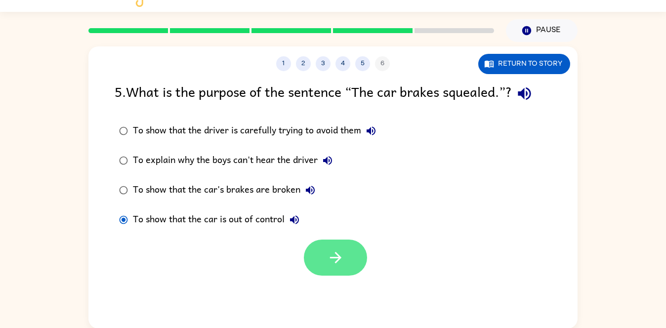
click at [337, 262] on icon "button" at bounding box center [335, 257] width 17 height 17
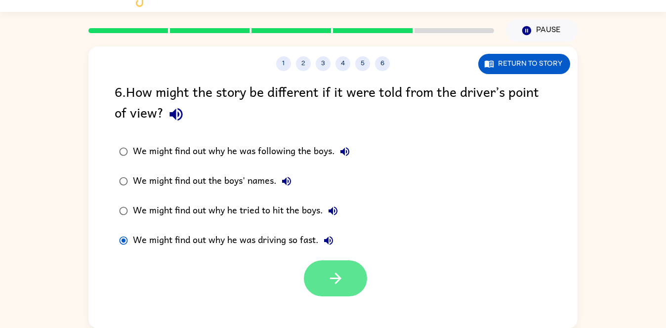
click at [310, 276] on button "button" at bounding box center [335, 278] width 63 height 36
click at [312, 272] on div at bounding box center [335, 278] width 63 height 36
